Goal: Find specific page/section: Find specific page/section

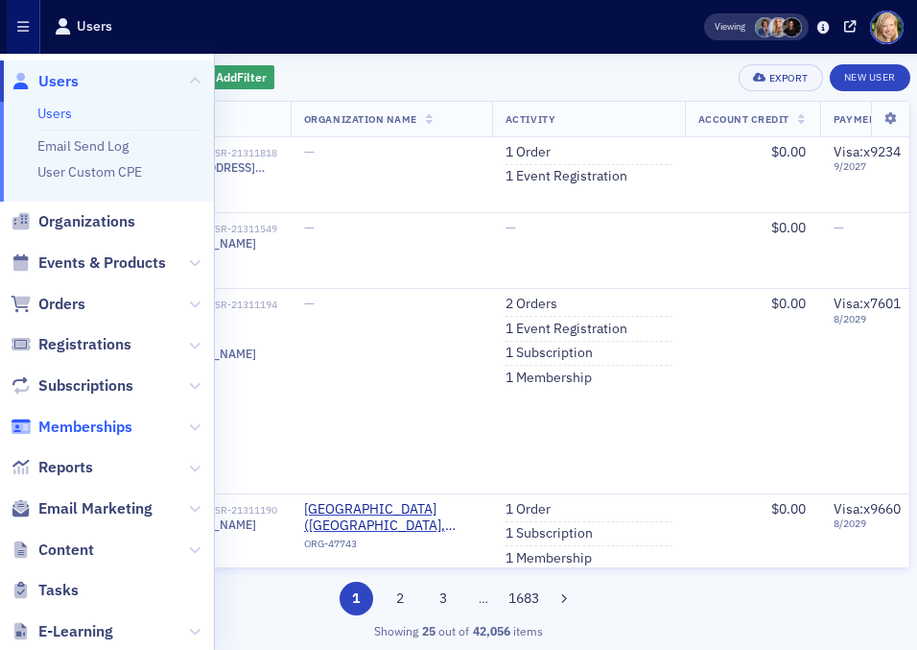
click at [72, 433] on span "Memberships" at bounding box center [85, 426] width 94 height 21
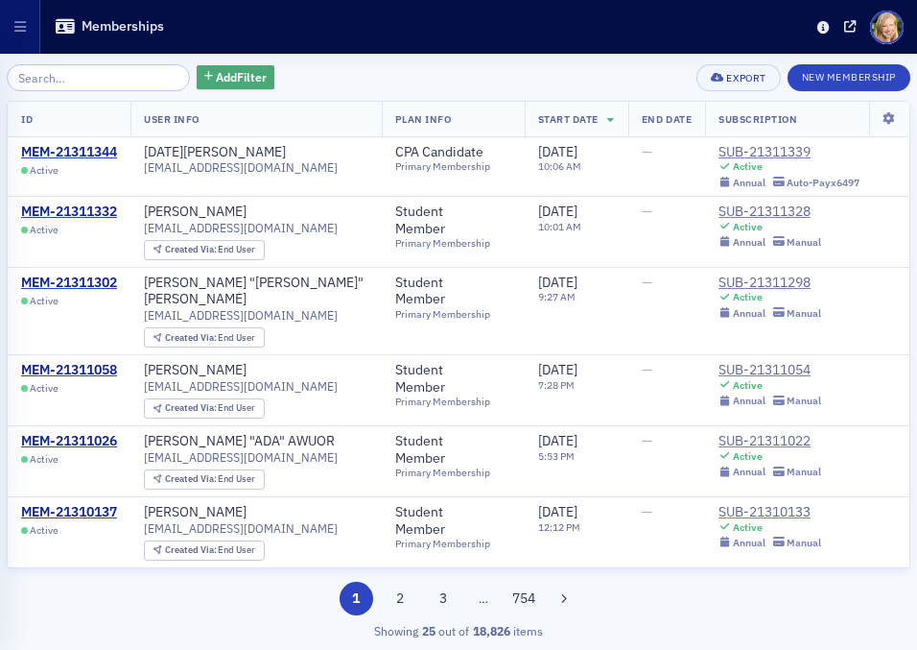
click at [239, 66] on button "Add Filter" at bounding box center [236, 77] width 79 height 24
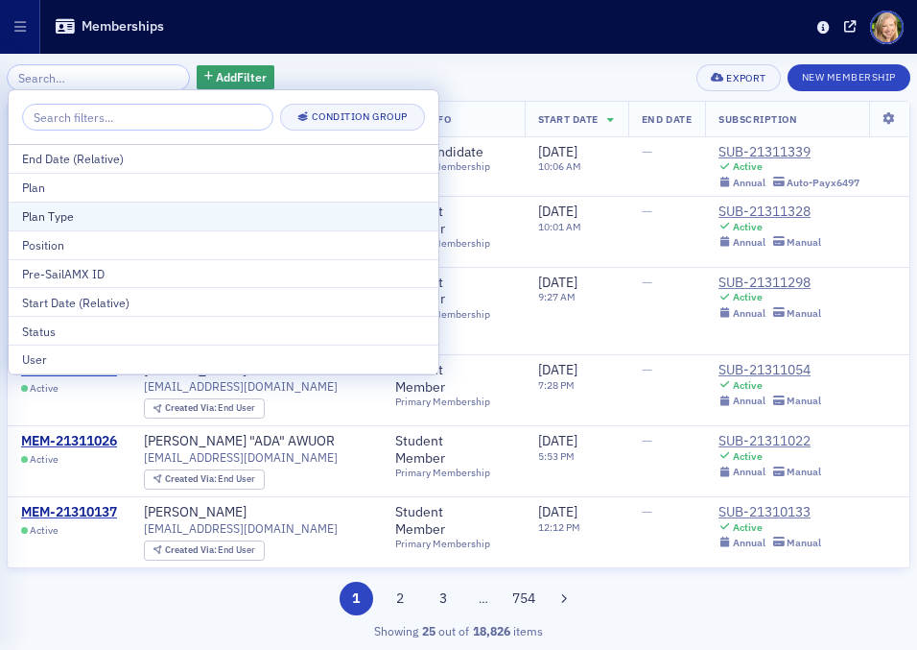
click at [165, 215] on div "Plan Type" at bounding box center [223, 215] width 403 height 17
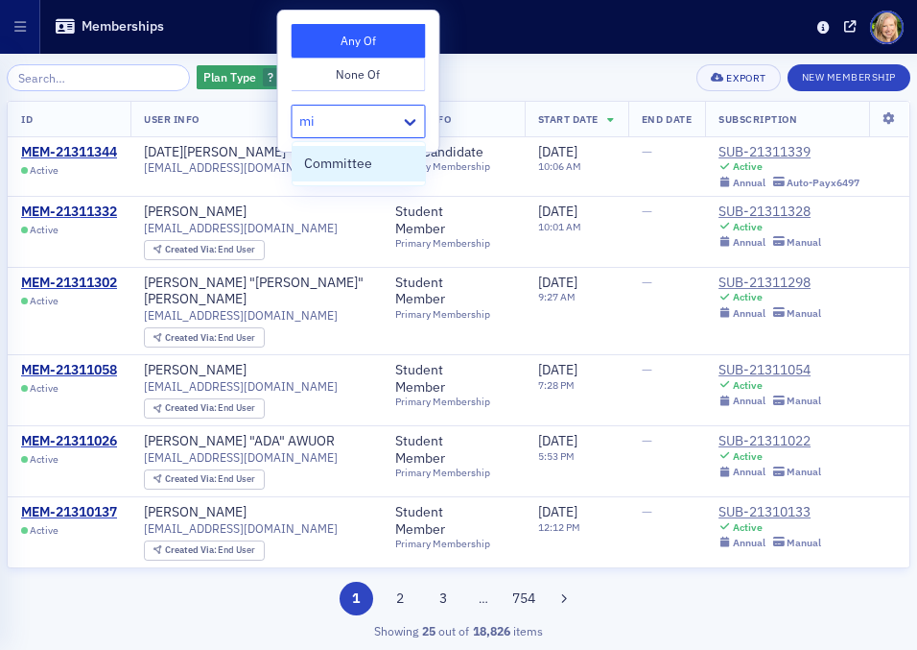
type input "m"
type input "a"
click at [509, 18] on div "Memberships" at bounding box center [430, 27] width 753 height 32
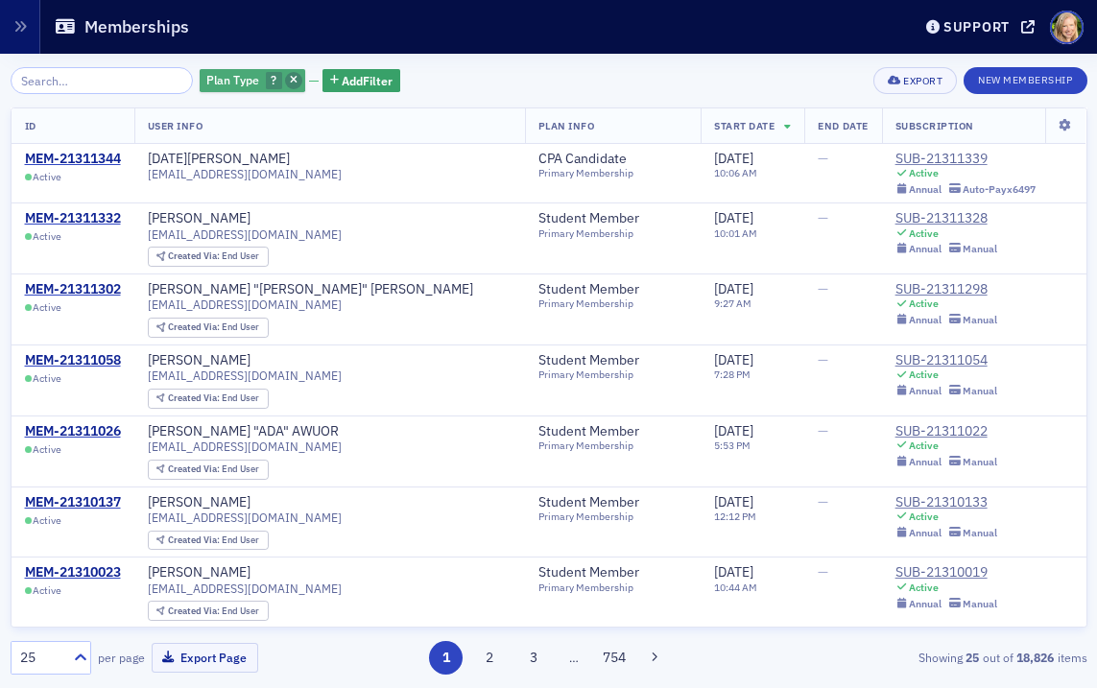
click at [285, 77] on span "button" at bounding box center [293, 80] width 17 height 17
click at [225, 83] on span "Add Filter" at bounding box center [245, 80] width 51 height 17
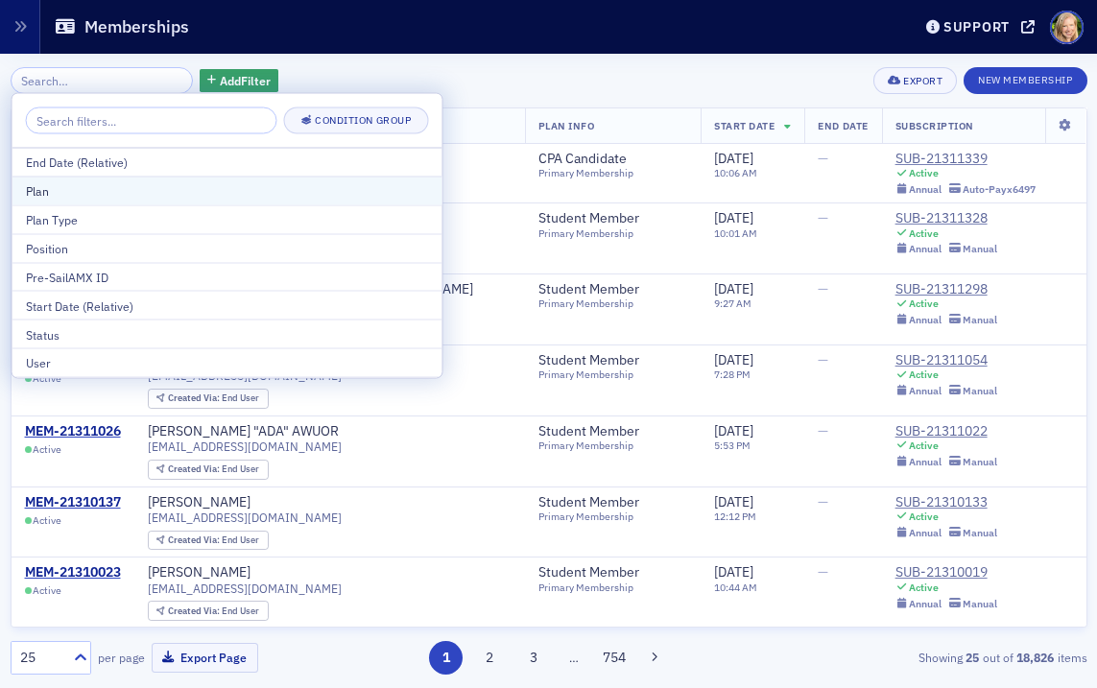
click at [208, 190] on div "Plan" at bounding box center [227, 190] width 403 height 17
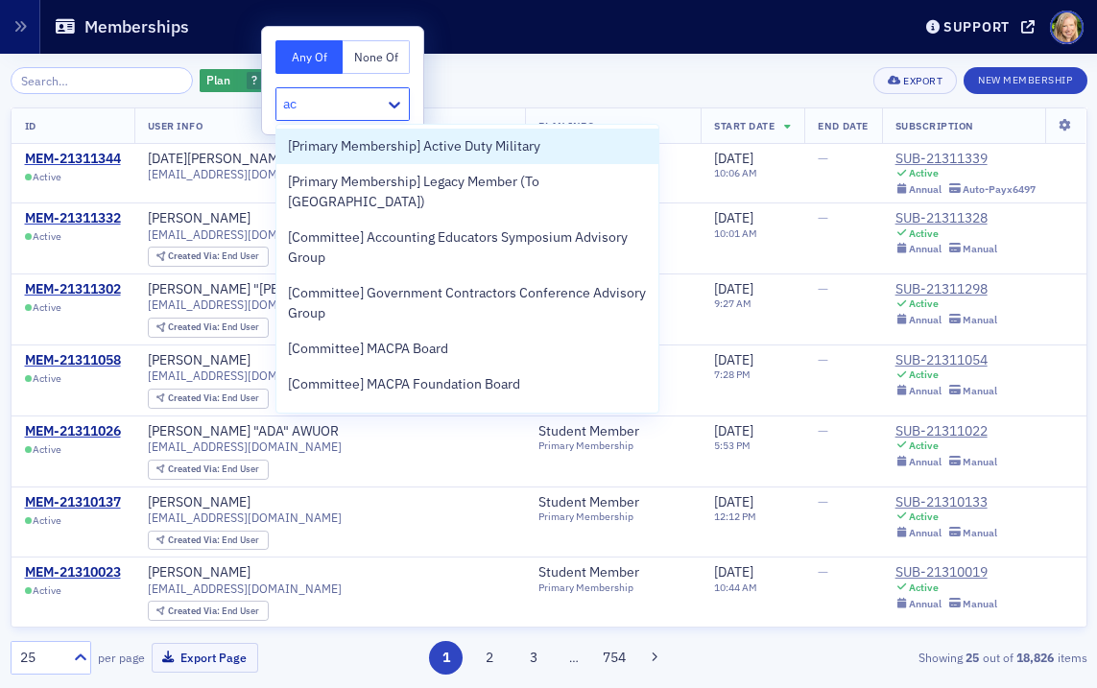
type input "act"
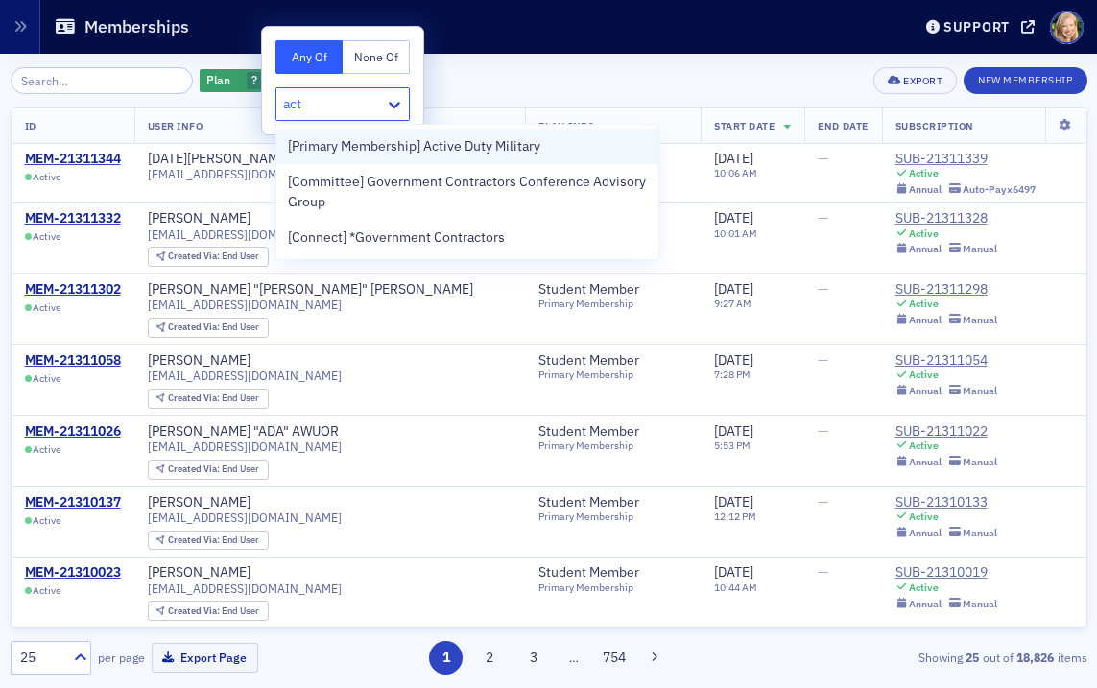
click at [407, 139] on span "[Primary Membership] Active Duty Military" at bounding box center [414, 146] width 252 height 20
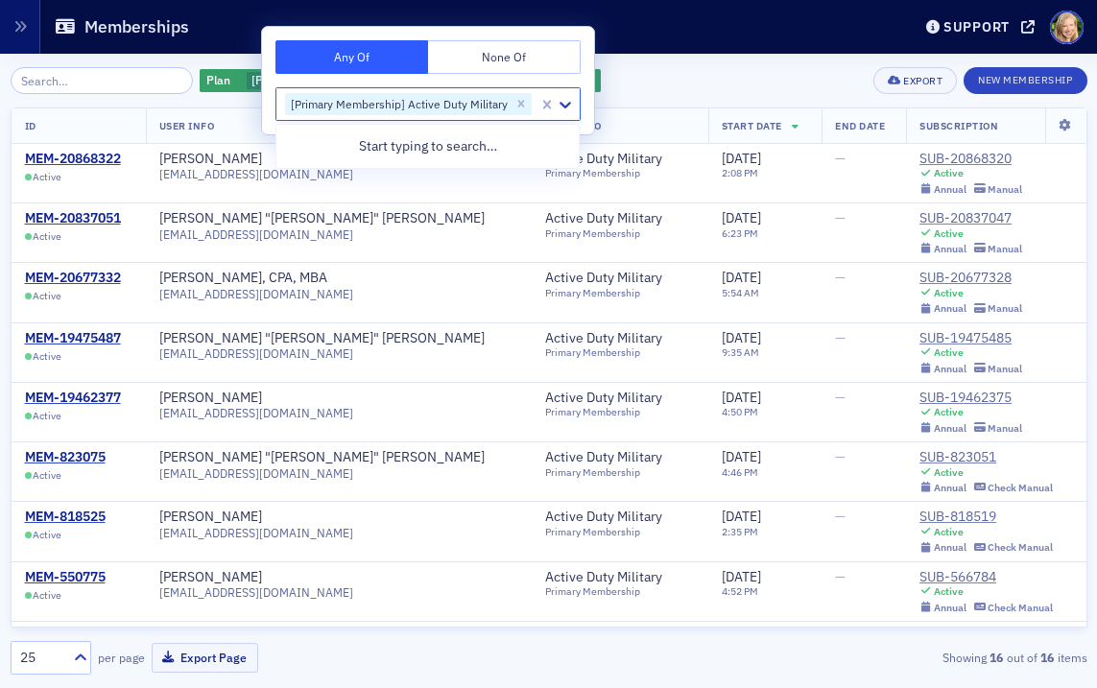
click at [751, 59] on div "Plan [Primary Membership] Active Duty Military Add Filter Export New Membership…" at bounding box center [549, 371] width 1077 height 634
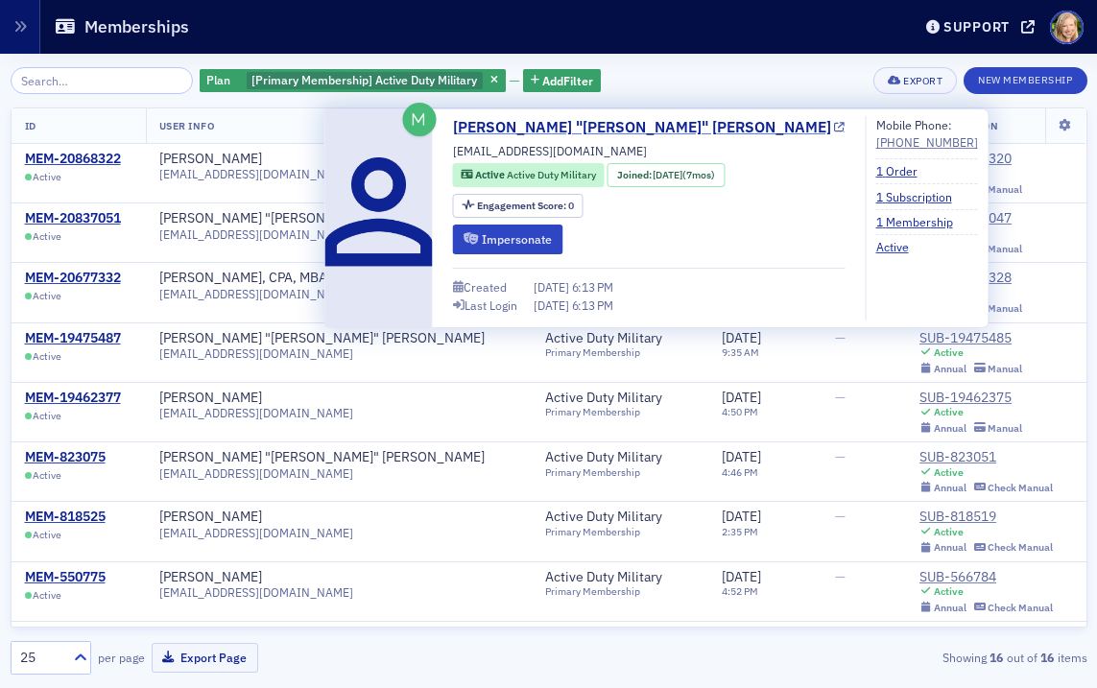
click at [511, 123] on link "[PERSON_NAME] "[PERSON_NAME]" [PERSON_NAME]" at bounding box center [649, 127] width 392 height 23
click at [681, 99] on div "Plan [Primary Membership] Active Duty Military Add Filter Export New Membership…" at bounding box center [549, 370] width 1077 height 607
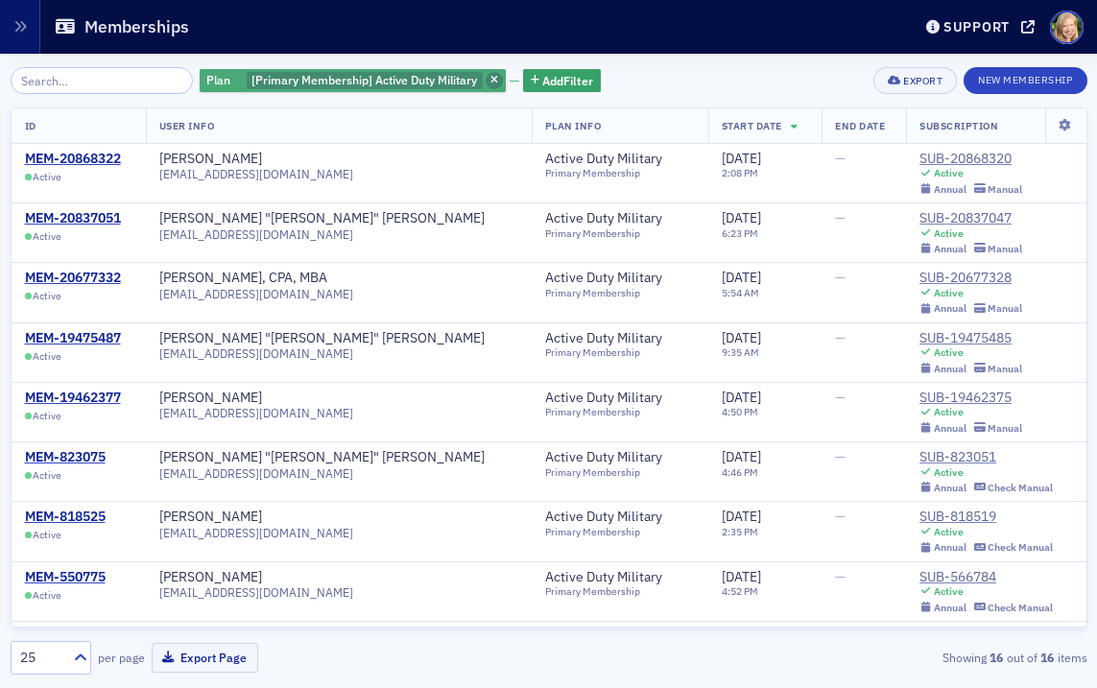
click at [490, 83] on icon "button" at bounding box center [494, 81] width 8 height 11
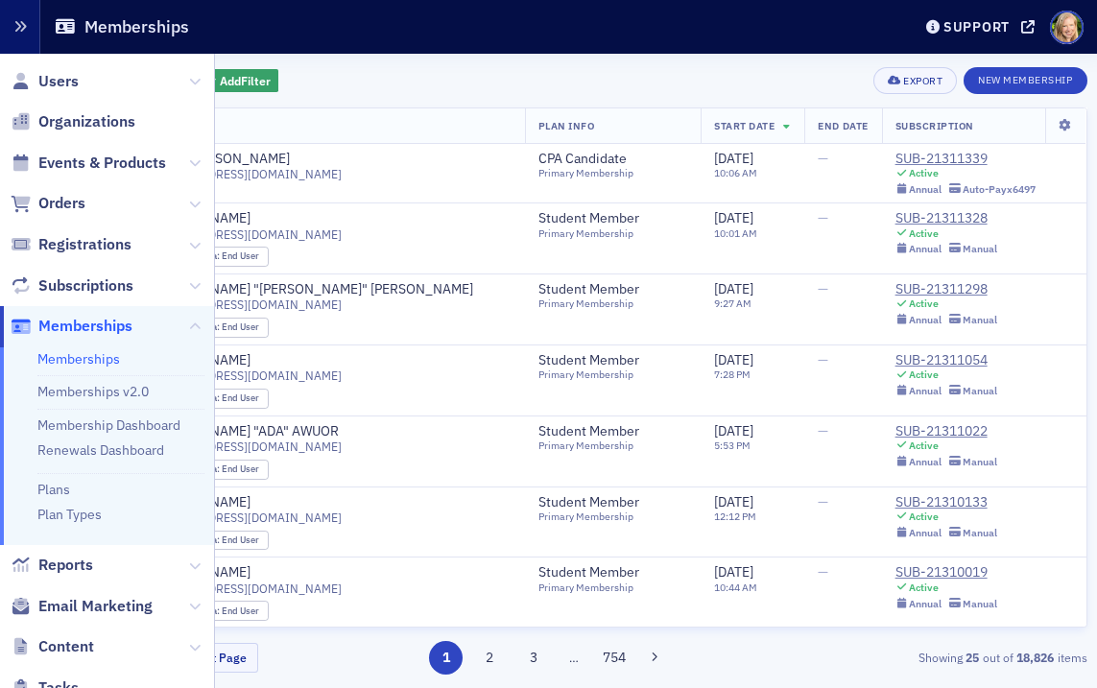
click at [15, 26] on icon "button" at bounding box center [19, 26] width 13 height 13
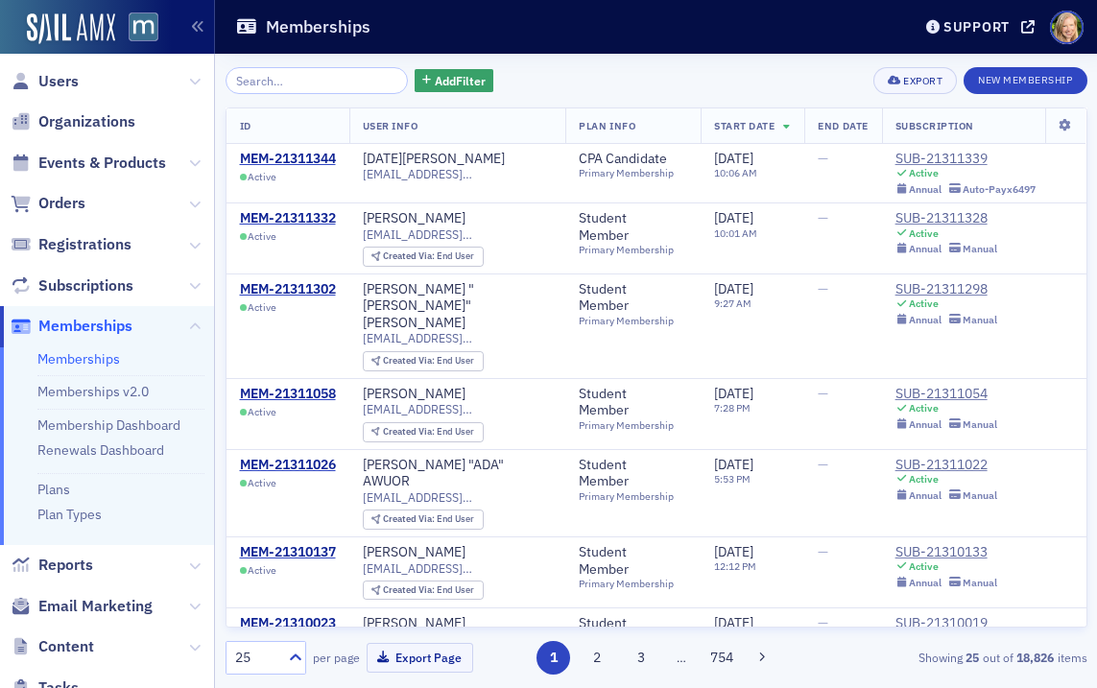
click at [74, 545] on span "Reports" at bounding box center [107, 565] width 214 height 41
click at [74, 560] on span "Reports" at bounding box center [65, 565] width 55 height 21
